Goal: Information Seeking & Learning: Understand process/instructions

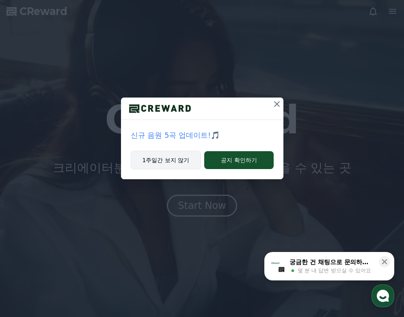
click at [177, 165] on button "1주일간 보지 않기" at bounding box center [166, 160] width 71 height 19
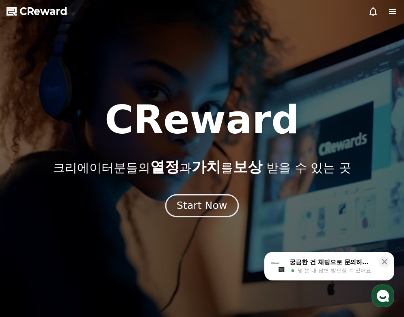
click at [204, 213] on button "Start Now" at bounding box center [202, 205] width 74 height 23
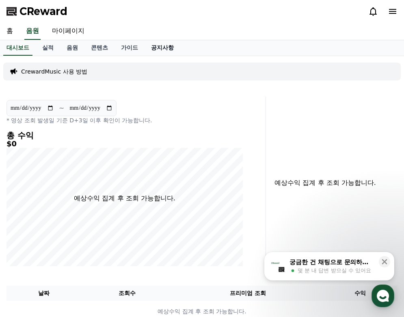
click at [158, 49] on link "공지사항" at bounding box center [163, 47] width 36 height 15
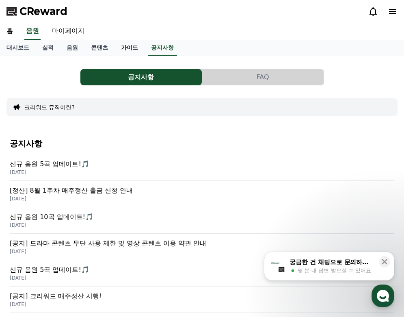
click at [131, 48] on link "가이드" at bounding box center [130, 47] width 30 height 15
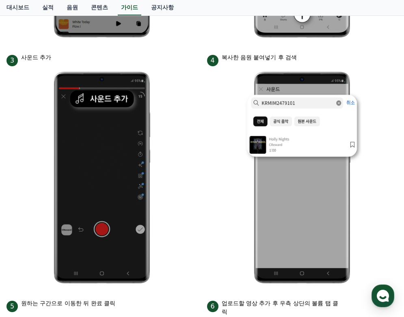
scroll to position [366, 0]
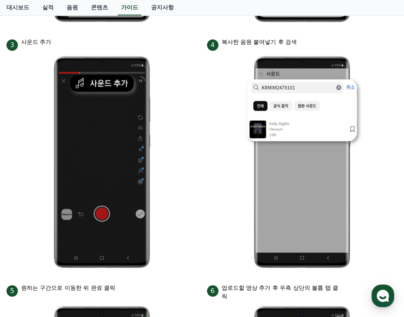
click at [214, 177] on li "4 복사한 음원 붙여넣기 후 검색" at bounding box center [302, 156] width 191 height 236
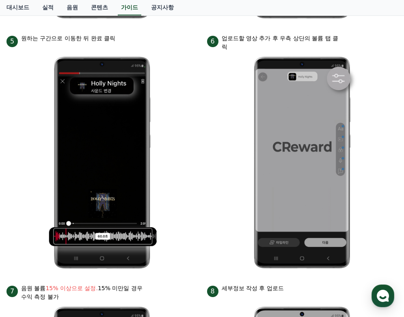
scroll to position [610, 0]
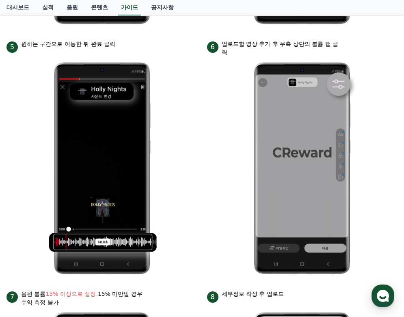
click at [190, 252] on li "5 원하는 구간으로 이동한 뒤 완료 클릭" at bounding box center [102, 160] width 191 height 240
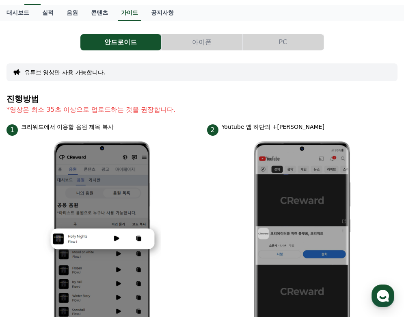
scroll to position [0, 0]
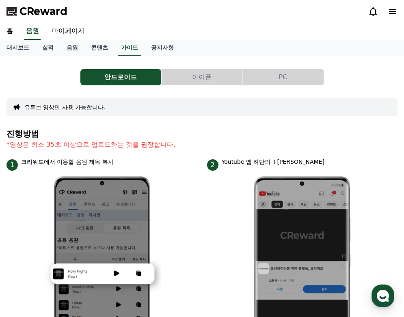
click at [296, 78] on button "PC" at bounding box center [283, 77] width 81 height 16
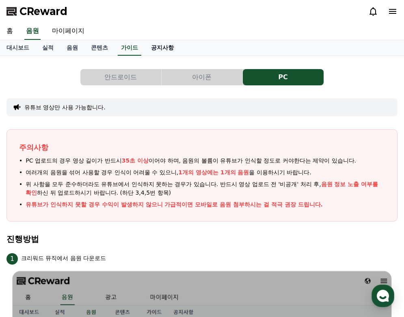
click at [161, 46] on link "공지사항" at bounding box center [163, 47] width 36 height 15
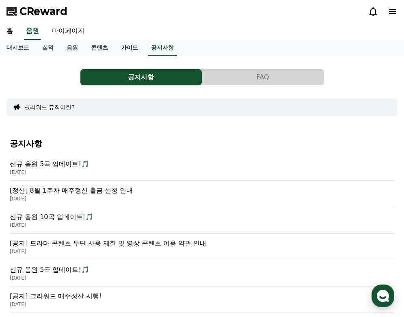
click at [130, 52] on link "가이드" at bounding box center [130, 47] width 30 height 15
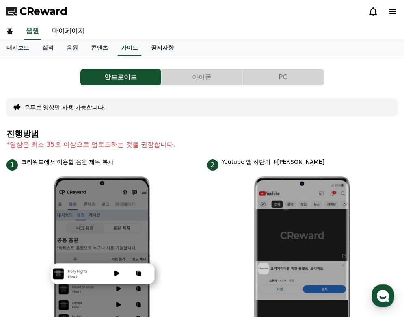
click at [156, 48] on link "공지사항" at bounding box center [163, 47] width 36 height 15
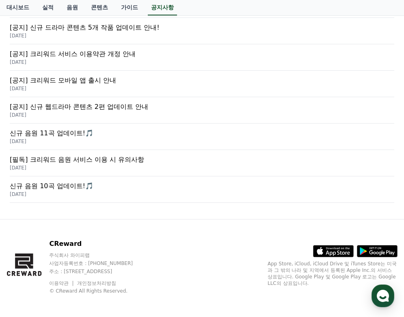
scroll to position [298, 0]
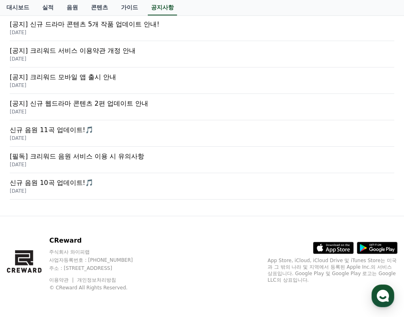
click at [136, 160] on p "[필독] 크리워드 음원 서비스 이용 시 유의사항" at bounding box center [202, 157] width 385 height 10
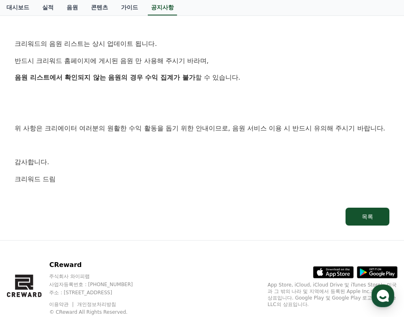
scroll to position [528, 0]
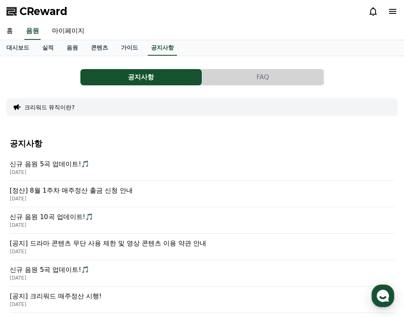
click at [87, 188] on p "[정산] 8월 1주차 매주정산 출금 신청 안내" at bounding box center [202, 191] width 385 height 10
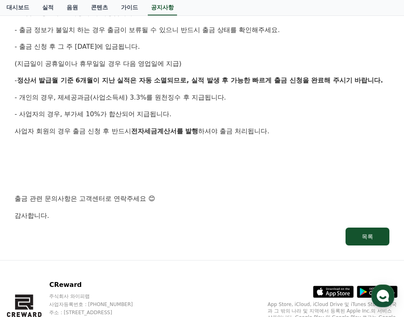
scroll to position [406, 0]
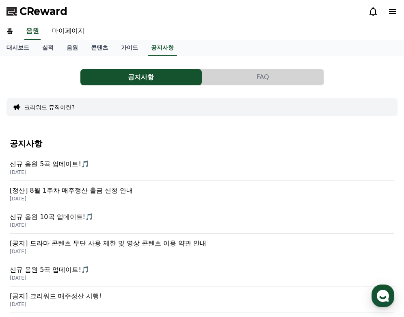
scroll to position [41, 0]
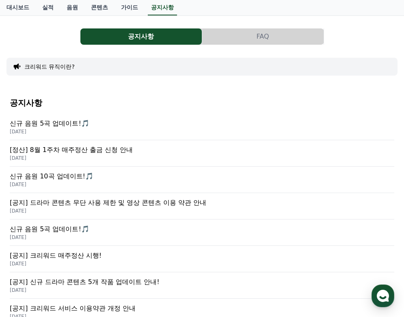
click at [277, 31] on button "FAQ" at bounding box center [263, 36] width 122 height 16
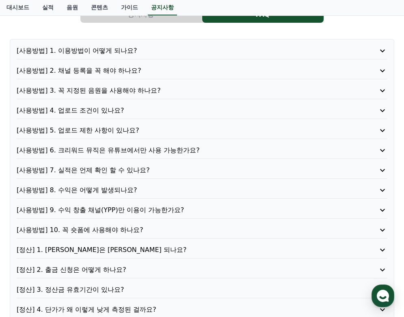
scroll to position [81, 0]
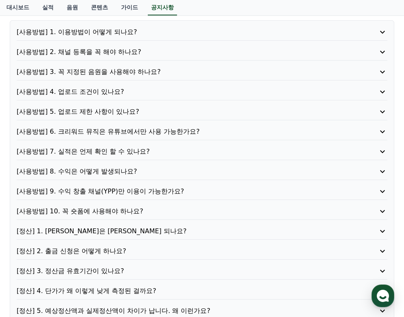
click at [125, 172] on p "[사용방법] 8. 수익은 어떻게 발생되나요?" at bounding box center [187, 172] width 341 height 10
